Goal: Task Accomplishment & Management: Complete application form

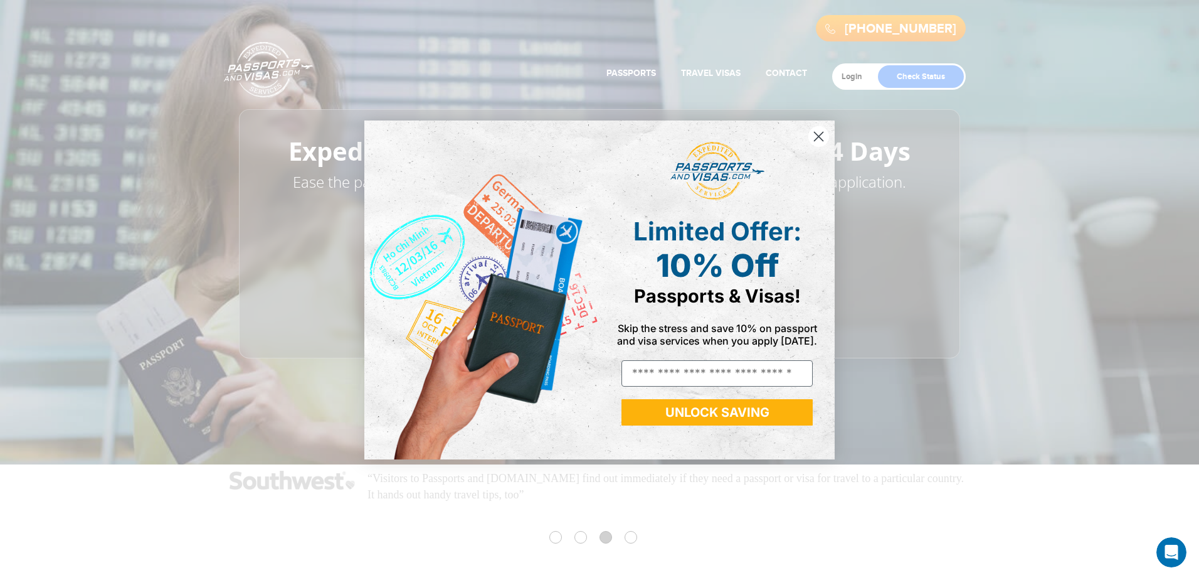
drag, startPoint x: 820, startPoint y: 140, endPoint x: 811, endPoint y: 135, distance: 9.8
click at [820, 140] on circle "Close dialog" at bounding box center [818, 136] width 21 height 21
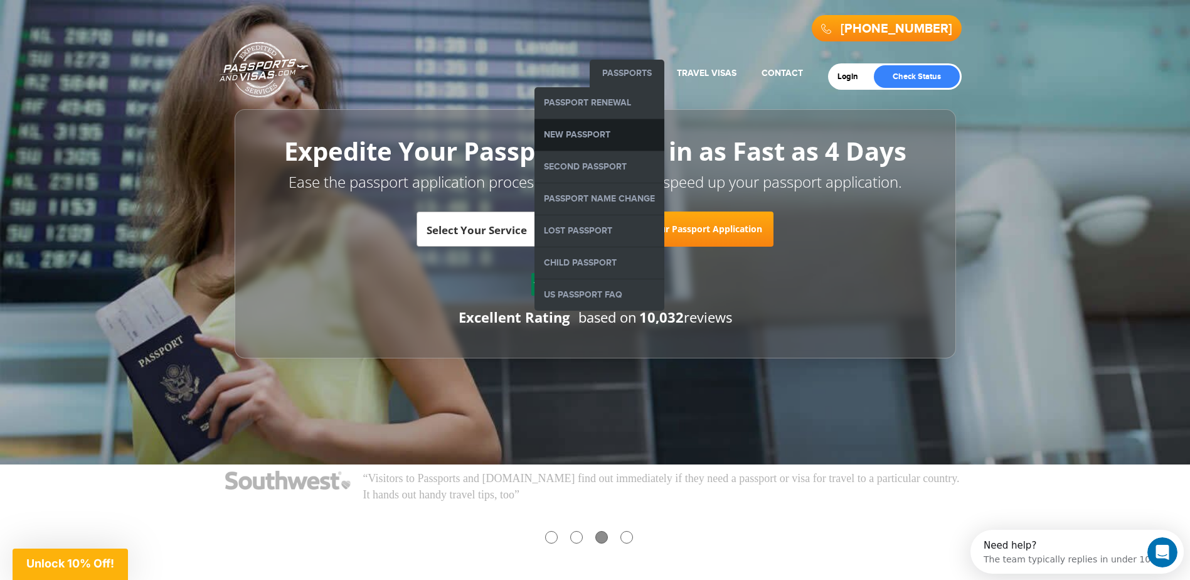
click at [599, 136] on link "New Passport" at bounding box center [599, 134] width 130 height 31
